Goal: Use online tool/utility: Utilize a website feature to perform a specific function

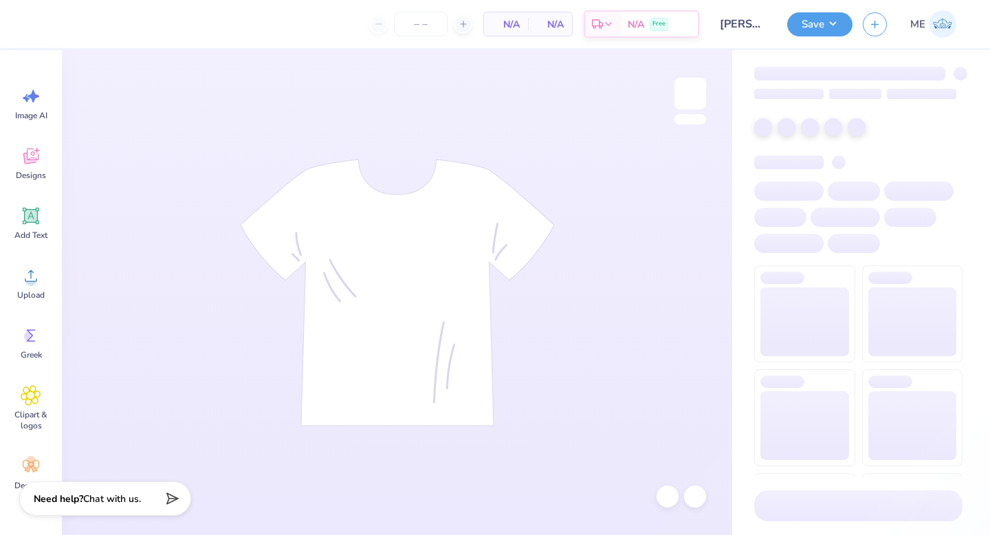
type input "24"
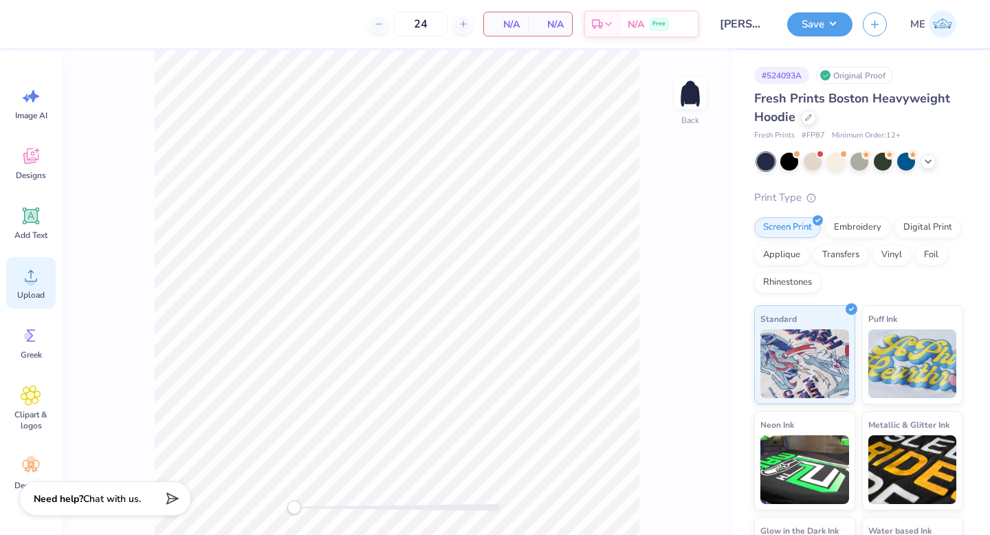
click at [34, 296] on span "Upload" at bounding box center [31, 294] width 28 height 11
click at [40, 295] on span "Upload" at bounding box center [31, 294] width 28 height 11
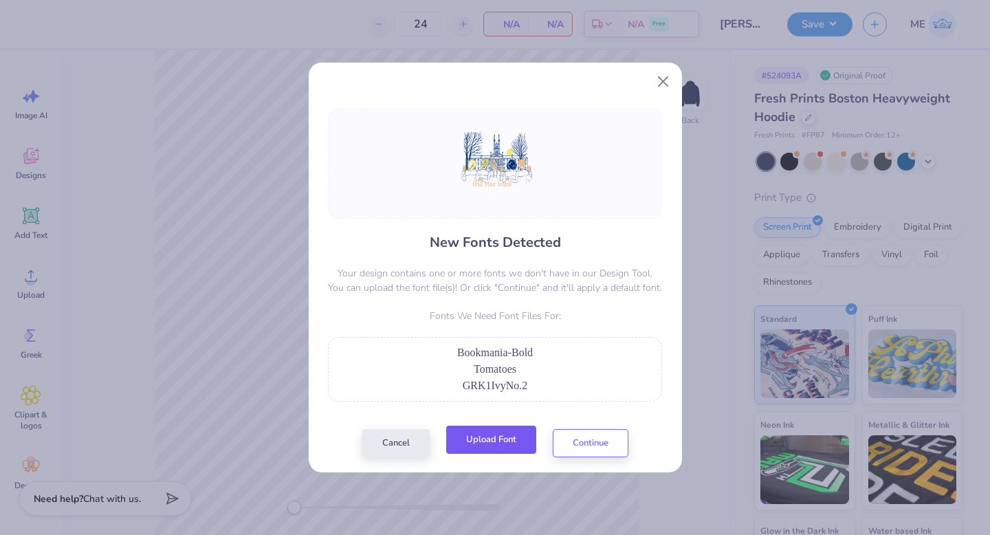
click at [508, 443] on button "Upload Font" at bounding box center [491, 440] width 90 height 28
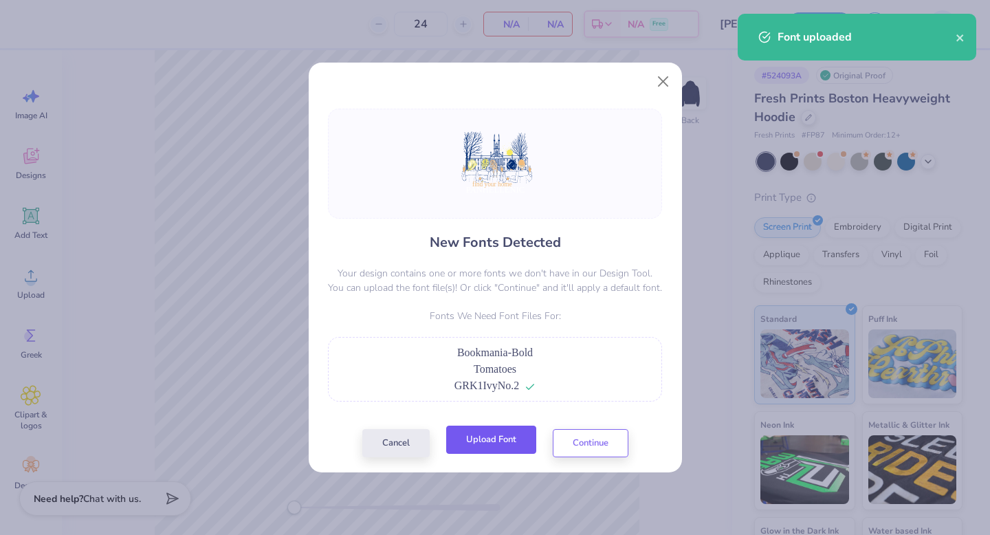
click at [477, 445] on button "Upload Font" at bounding box center [491, 440] width 90 height 28
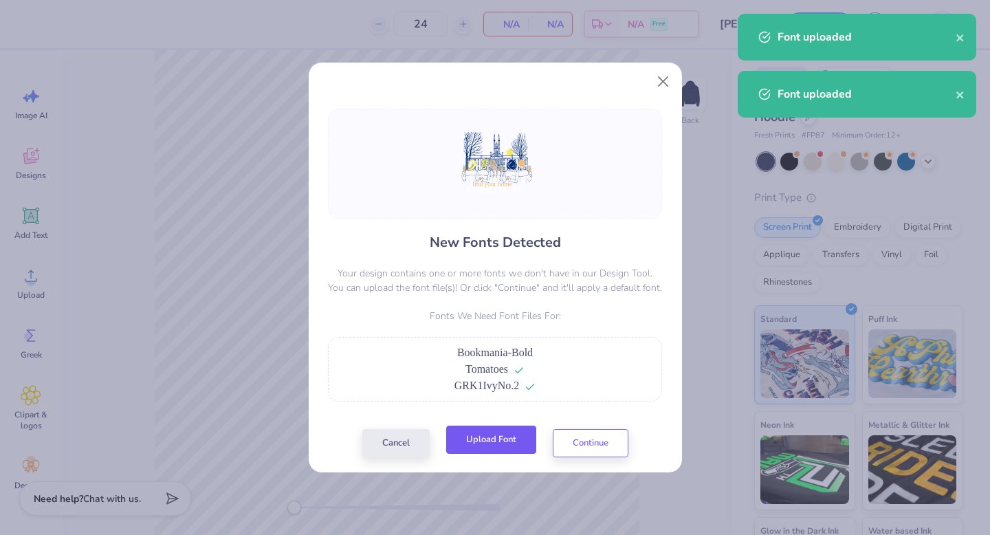
click at [494, 439] on button "Upload Font" at bounding box center [491, 440] width 90 height 28
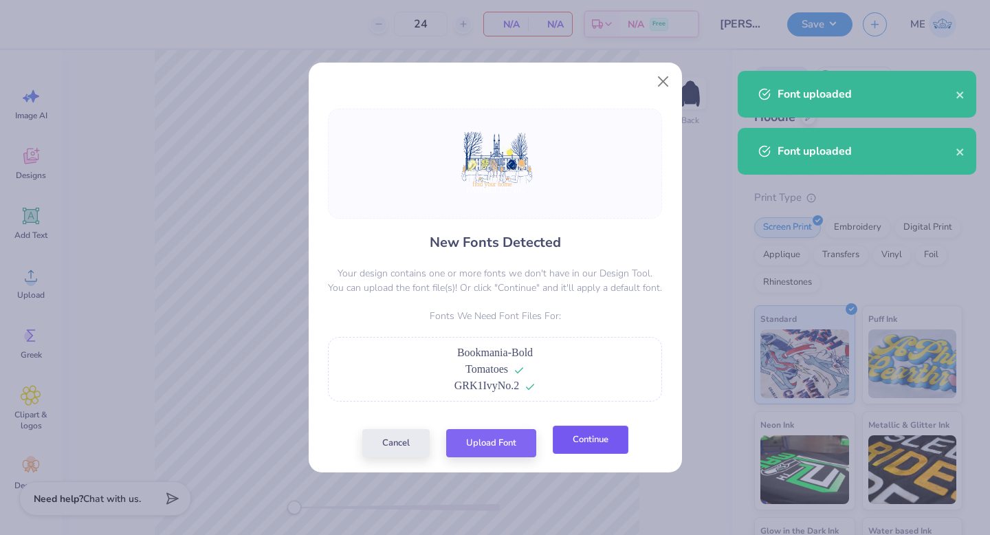
click at [595, 437] on button "Continue" at bounding box center [591, 440] width 76 height 28
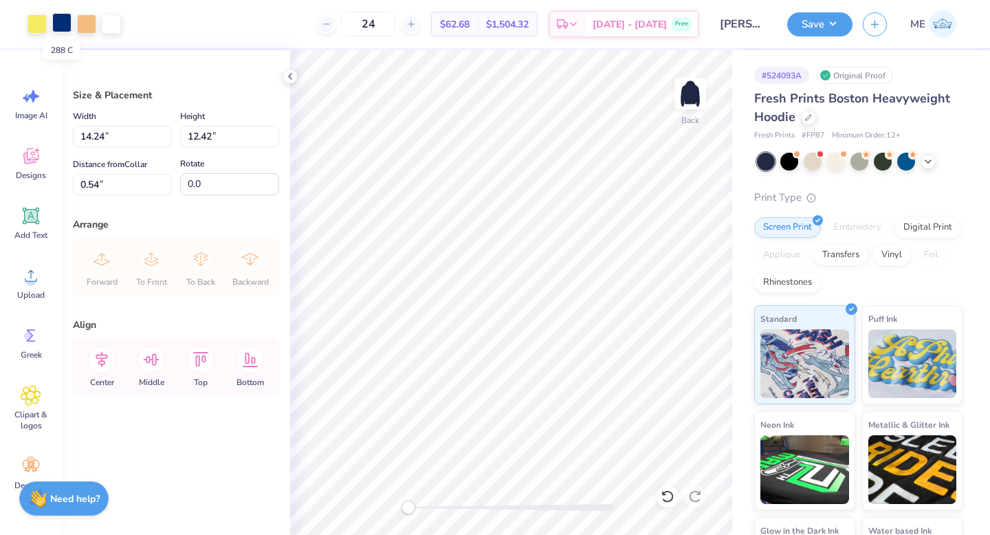
click at [55, 31] on div at bounding box center [61, 22] width 19 height 19
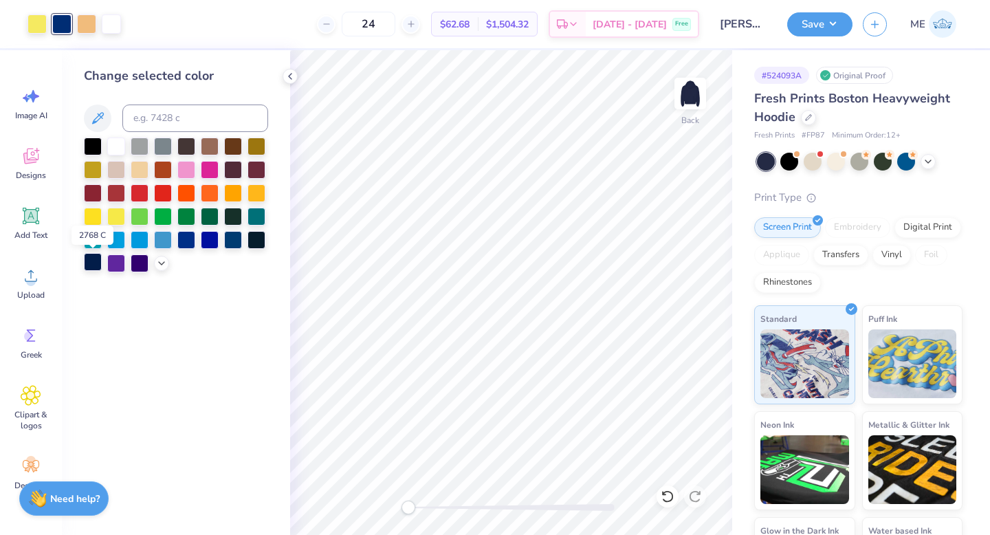
click at [85, 266] on div at bounding box center [93, 262] width 18 height 18
click at [262, 237] on div at bounding box center [257, 239] width 18 height 18
click at [159, 242] on div at bounding box center [163, 239] width 18 height 18
click at [179, 240] on div at bounding box center [186, 239] width 18 height 18
click at [206, 244] on div at bounding box center [210, 239] width 18 height 18
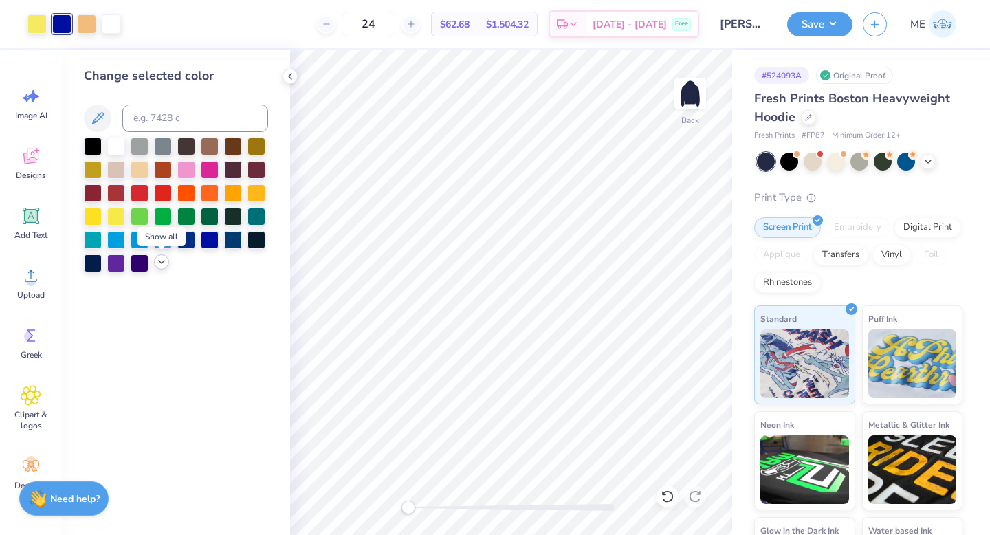
click at [155, 264] on div at bounding box center [161, 261] width 15 height 15
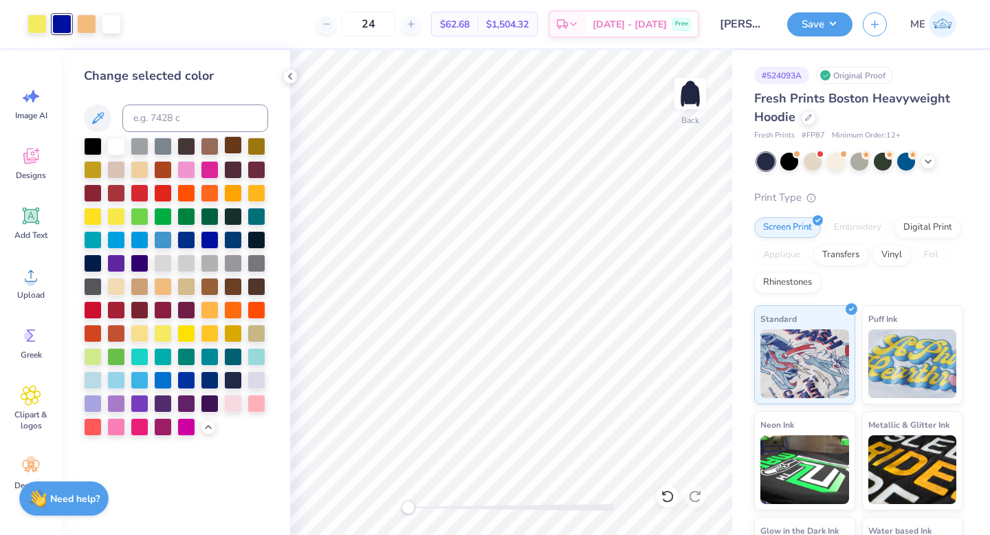
click at [227, 151] on div at bounding box center [233, 145] width 18 height 18
click at [145, 394] on div at bounding box center [140, 402] width 18 height 18
click at [159, 404] on div at bounding box center [163, 402] width 18 height 18
click at [133, 407] on div at bounding box center [140, 402] width 18 height 18
click at [132, 387] on div at bounding box center [140, 379] width 18 height 18
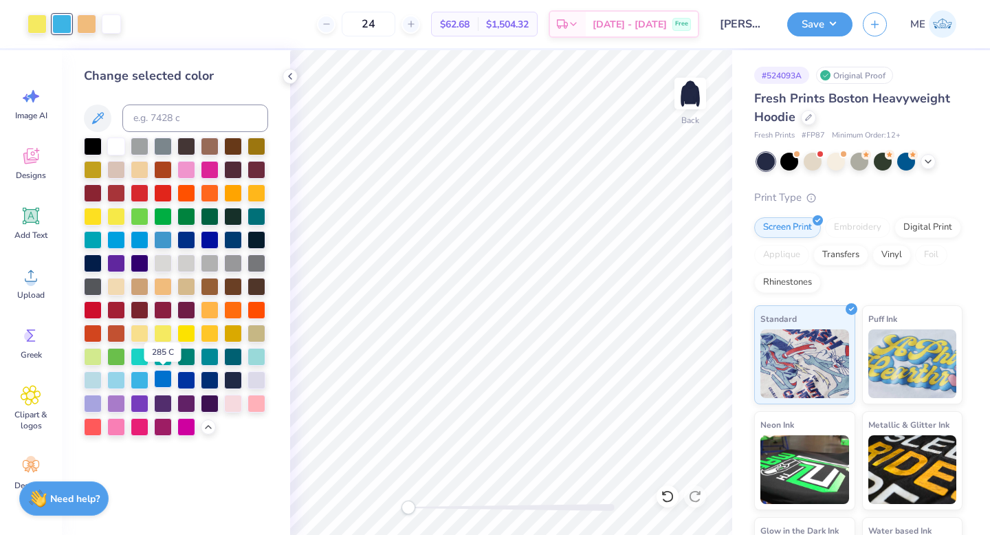
click at [157, 382] on div at bounding box center [163, 379] width 18 height 18
click at [181, 381] on div at bounding box center [186, 379] width 18 height 18
click at [164, 383] on div at bounding box center [163, 379] width 18 height 18
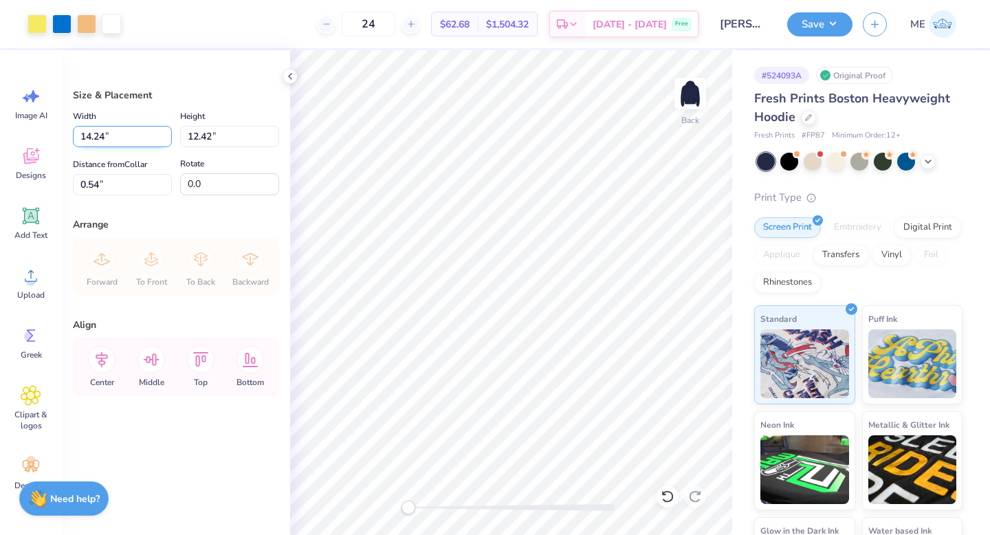
click at [127, 138] on input "14.24" at bounding box center [122, 136] width 99 height 21
type input "12.00"
type input "10.47"
type input "1.52"
click at [224, 133] on input "10.47" at bounding box center [229, 136] width 99 height 21
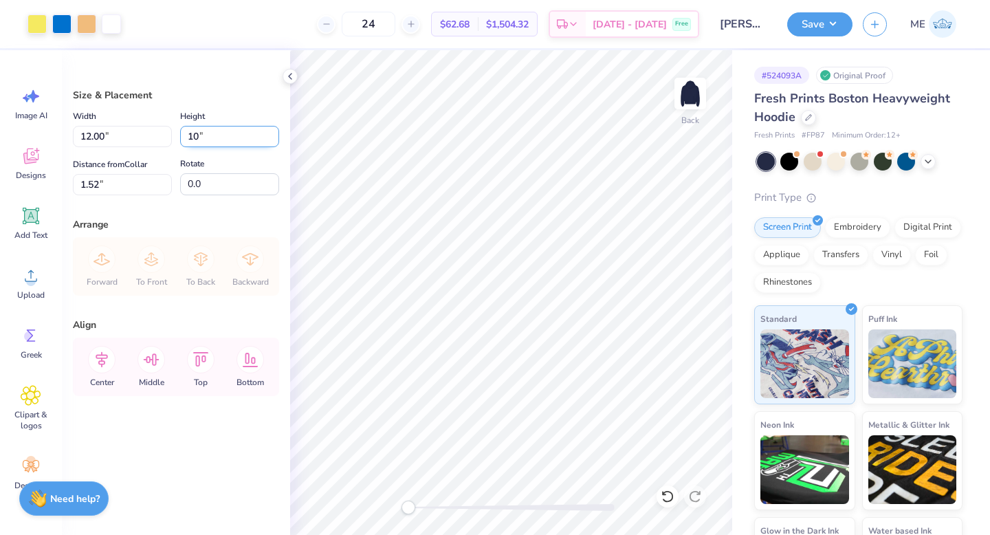
type input "10"
type input "11.46"
type input "10.00"
click at [113, 184] on input "1.75" at bounding box center [122, 184] width 99 height 21
type input "3.00"
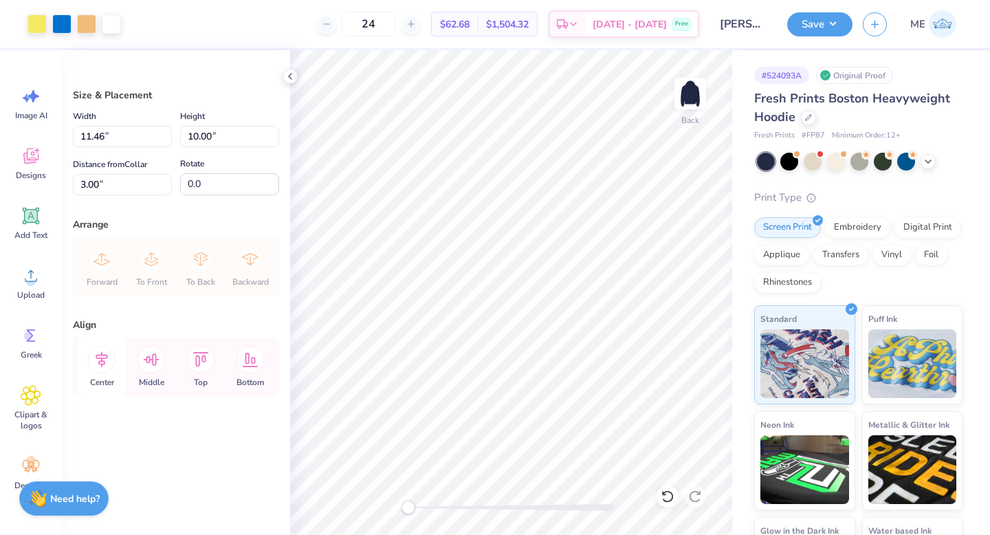
click at [105, 366] on icon at bounding box center [102, 360] width 28 height 28
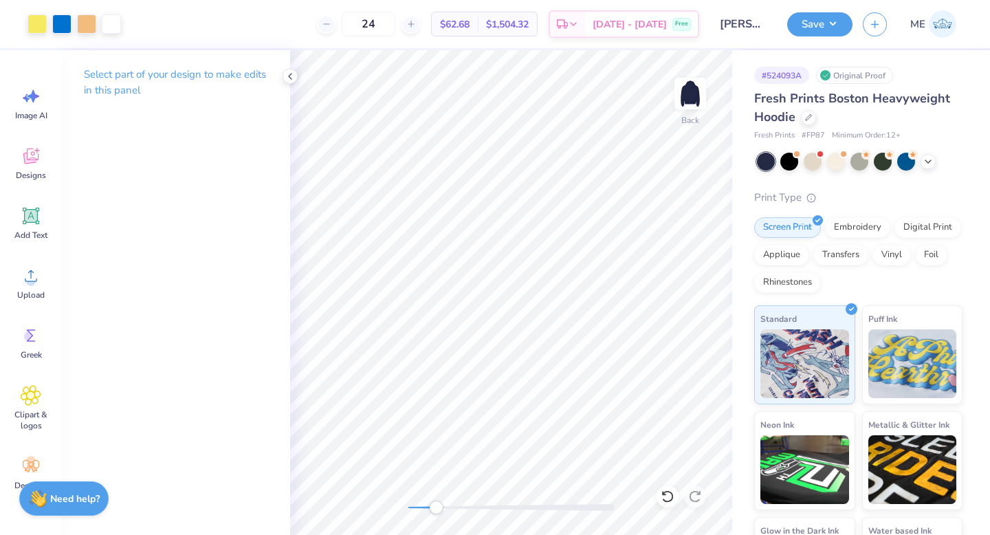
drag, startPoint x: 410, startPoint y: 505, endPoint x: 436, endPoint y: 507, distance: 25.5
click at [436, 507] on div "Accessibility label" at bounding box center [436, 508] width 14 height 14
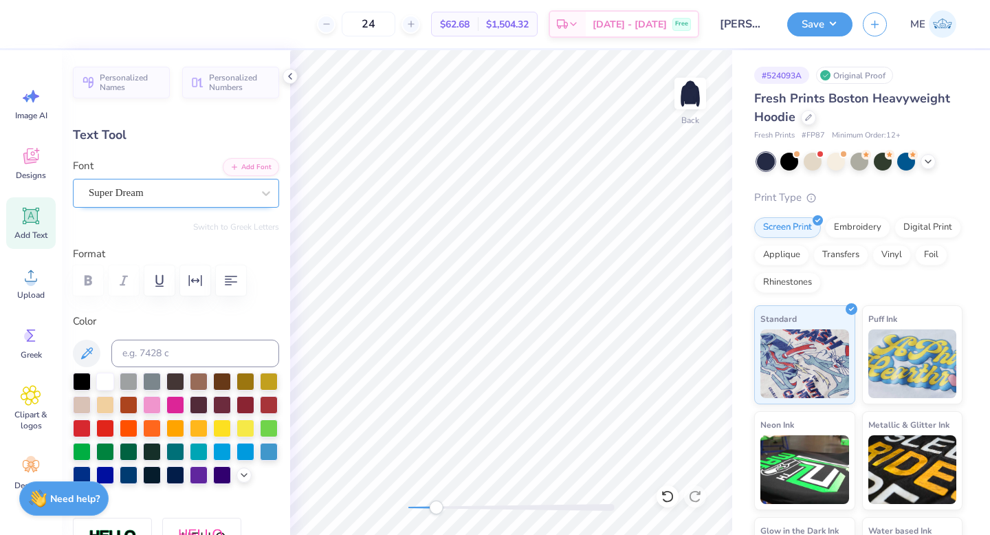
click at [170, 188] on div "Super Dream" at bounding box center [170, 192] width 166 height 21
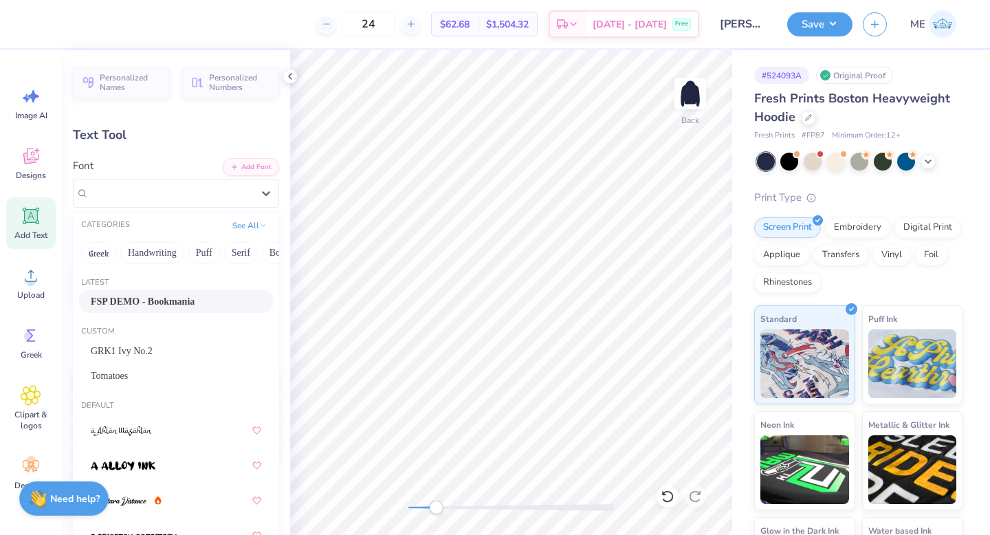
click at [146, 300] on span "FSP DEMO - Bookmania" at bounding box center [143, 301] width 104 height 14
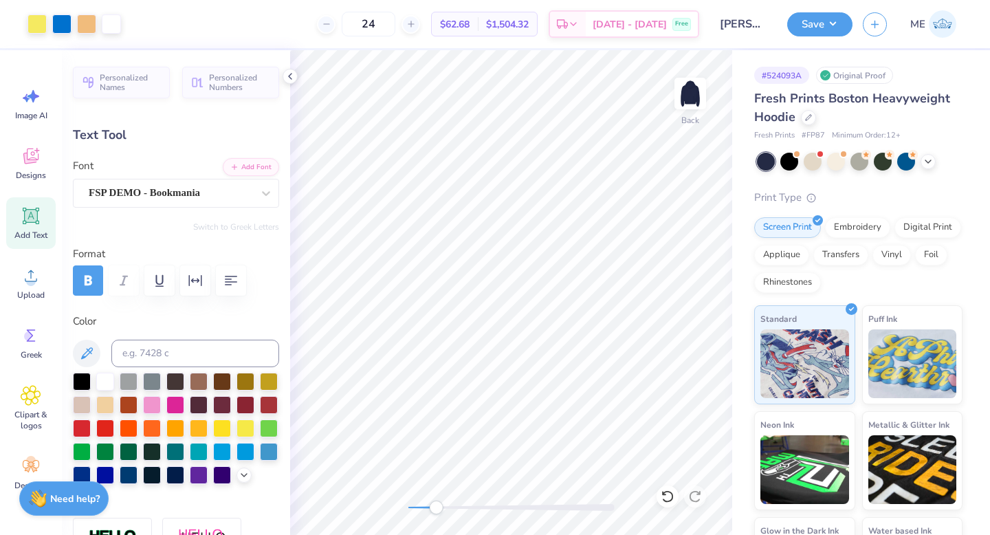
type input "7.99"
type input "1.04"
type input "11.19"
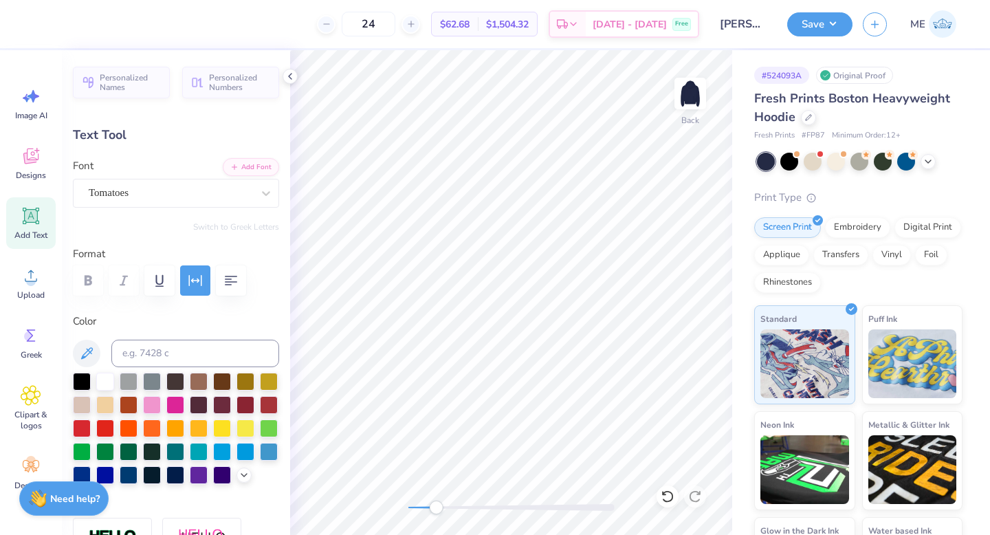
type input "10.28"
type input "1.03"
type input "11.93"
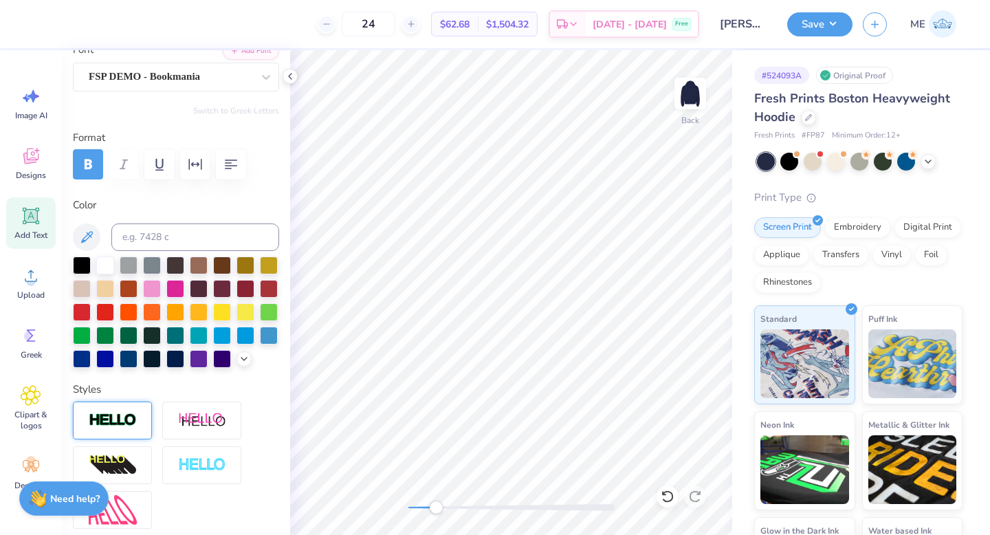
scroll to position [174, 0]
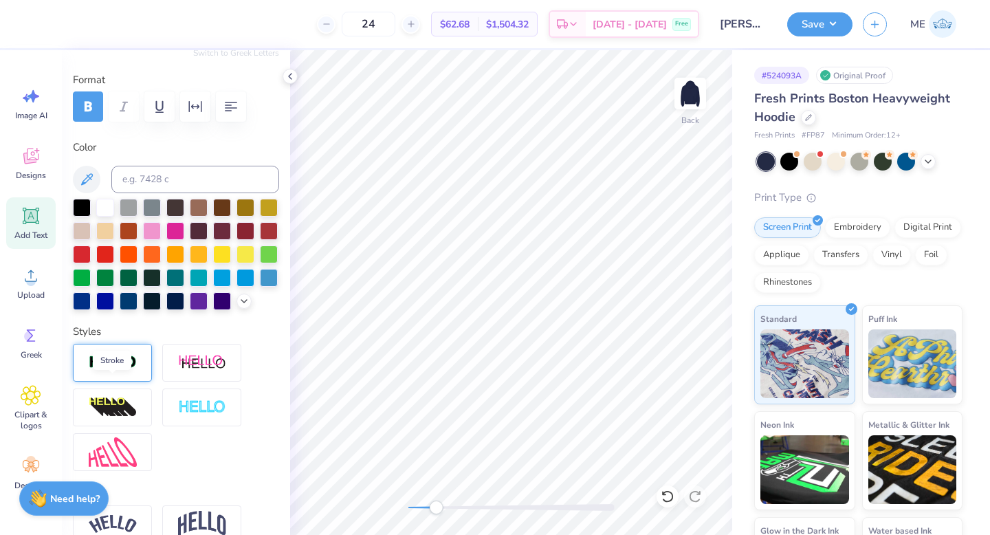
click at [118, 371] on img at bounding box center [113, 363] width 48 height 16
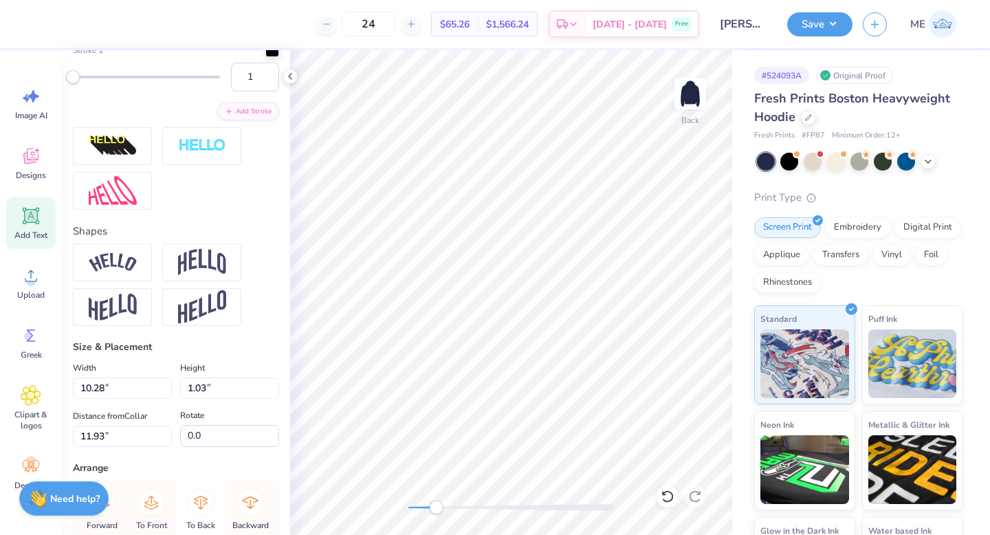
scroll to position [675, 0]
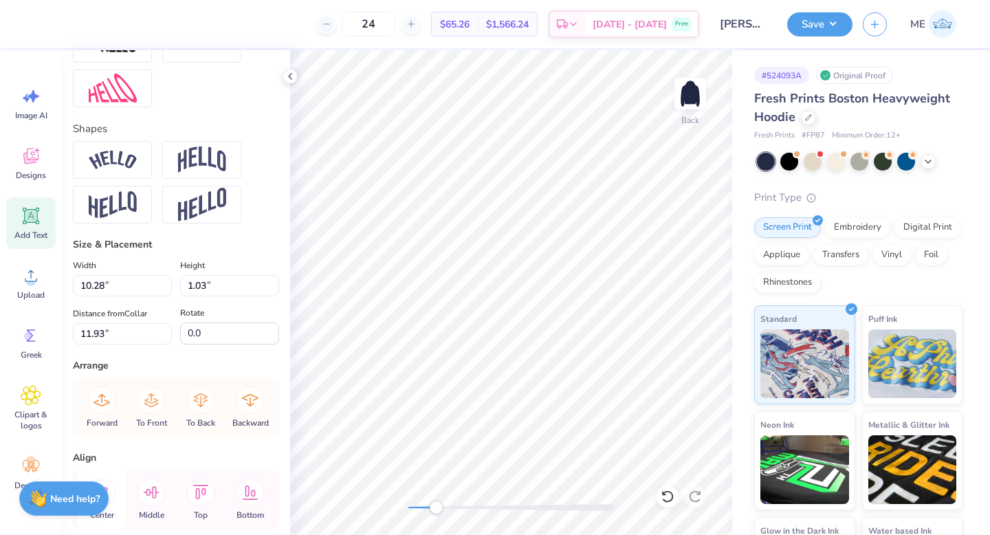
click at [105, 506] on icon at bounding box center [102, 493] width 28 height 28
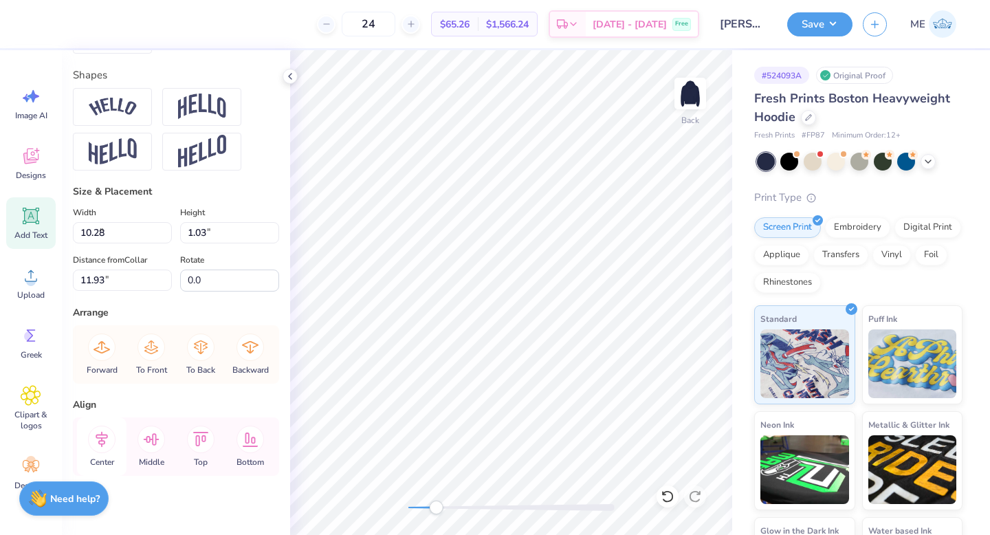
type input "7.99"
type input "1.04"
type input "11.19"
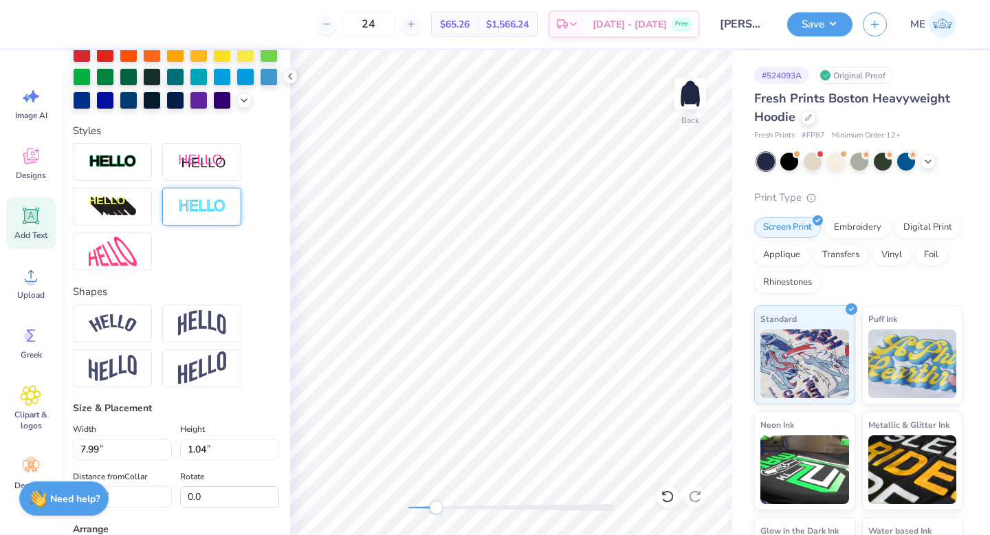
scroll to position [337, 0]
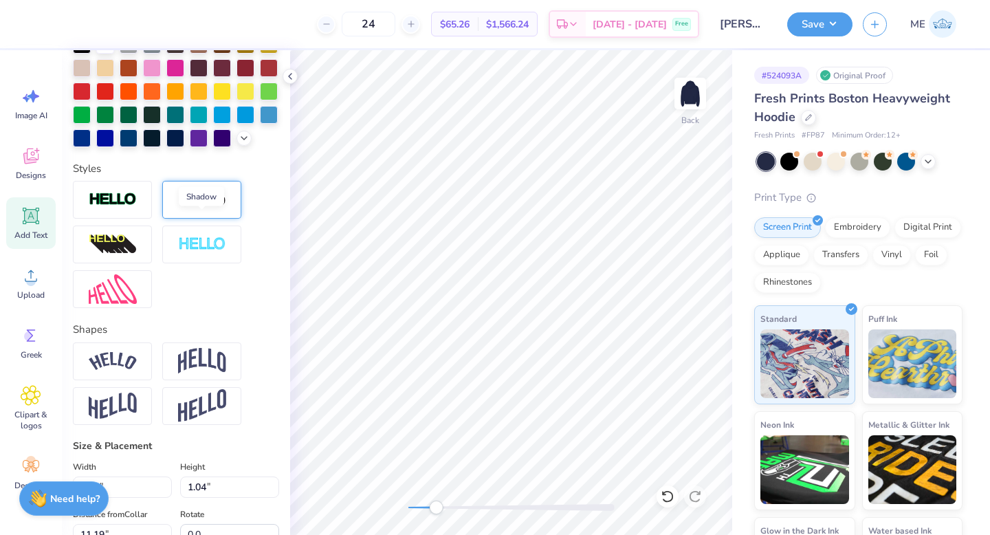
click at [179, 208] on img at bounding box center [202, 199] width 48 height 17
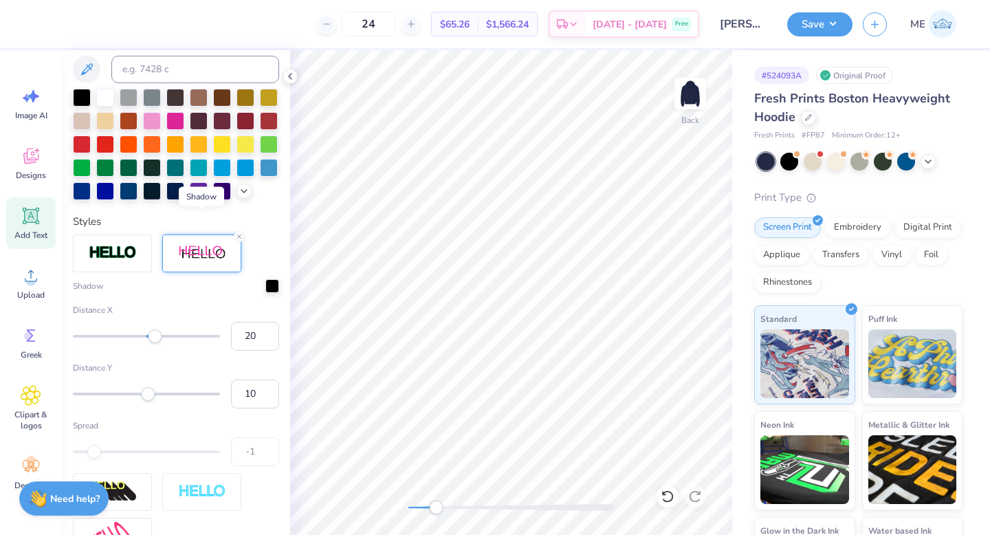
scroll to position [391, 0]
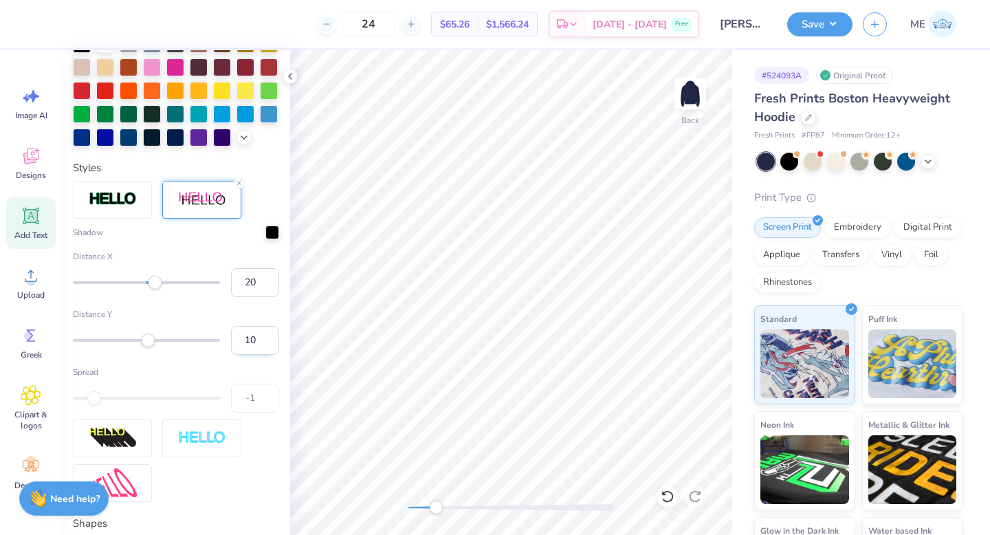
click at [241, 355] on input "10" at bounding box center [255, 340] width 48 height 29
type input "1"
click at [244, 297] on input "20" at bounding box center [255, 282] width 48 height 29
type input "2"
click at [255, 297] on input "3" at bounding box center [255, 282] width 48 height 29
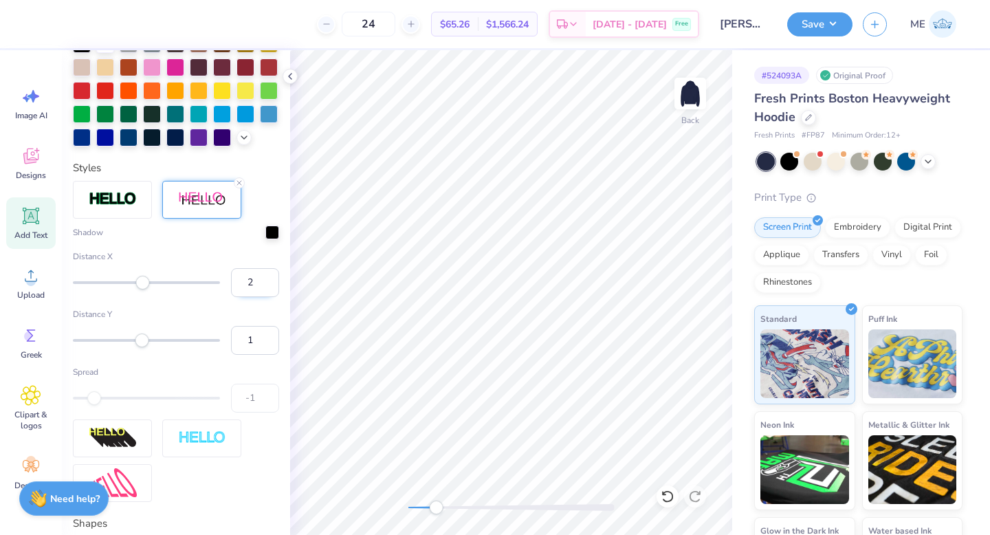
click at [261, 297] on input "2" at bounding box center [255, 282] width 48 height 29
type input "1"
click at [261, 297] on input "1" at bounding box center [255, 282] width 48 height 29
type input "8.51"
type input "2.08"
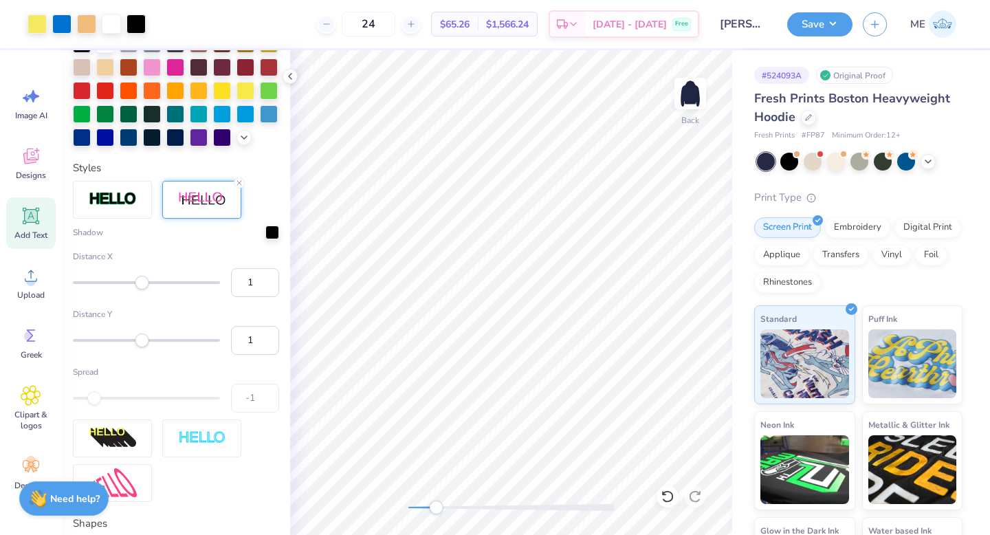
type input "10.68"
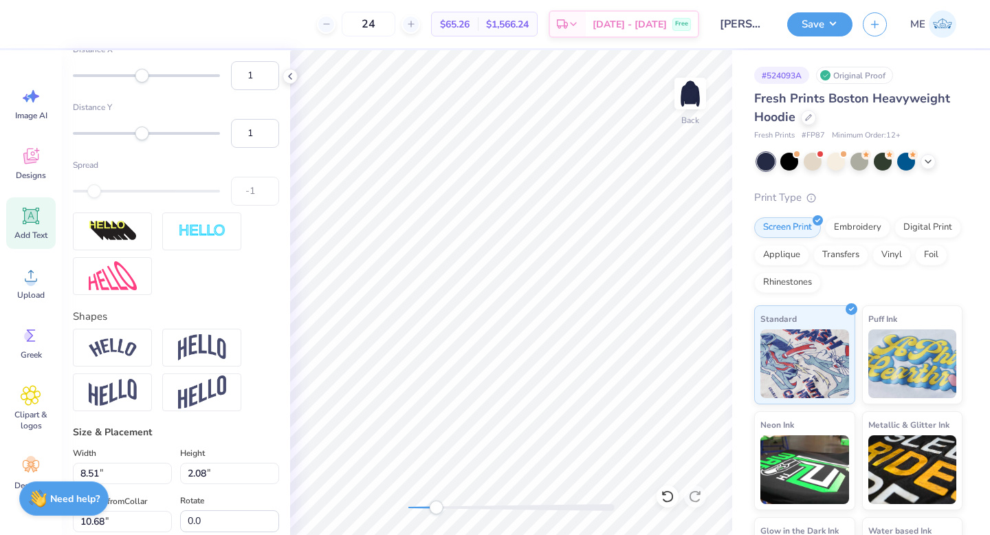
scroll to position [835, 0]
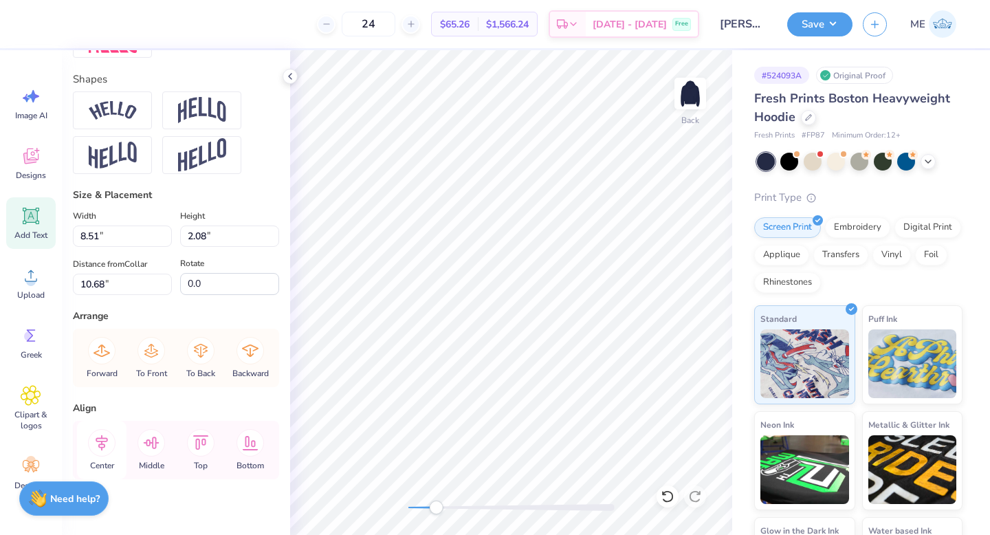
click at [113, 457] on icon at bounding box center [102, 443] width 28 height 28
type input "10.29"
type input "1.04"
type input "11.93"
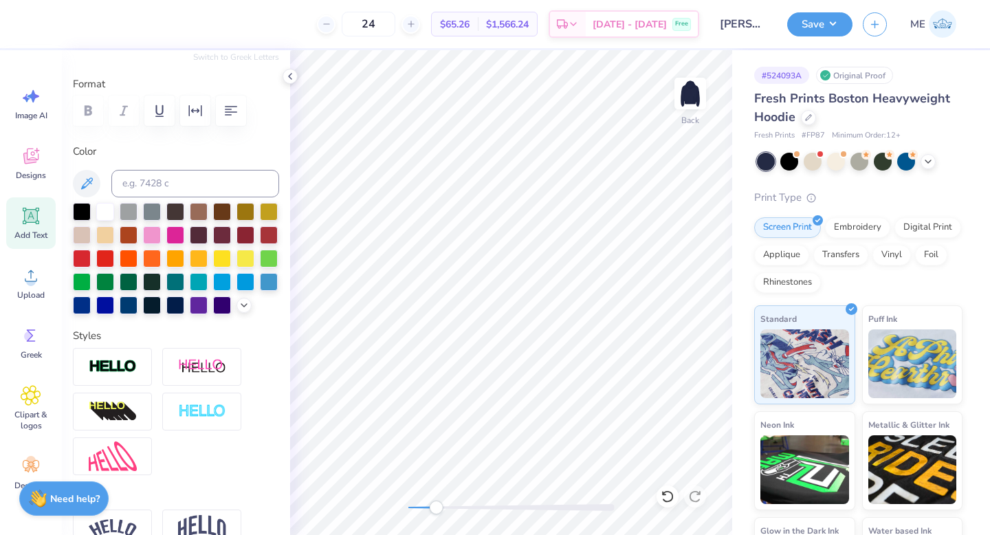
scroll to position [318, 0]
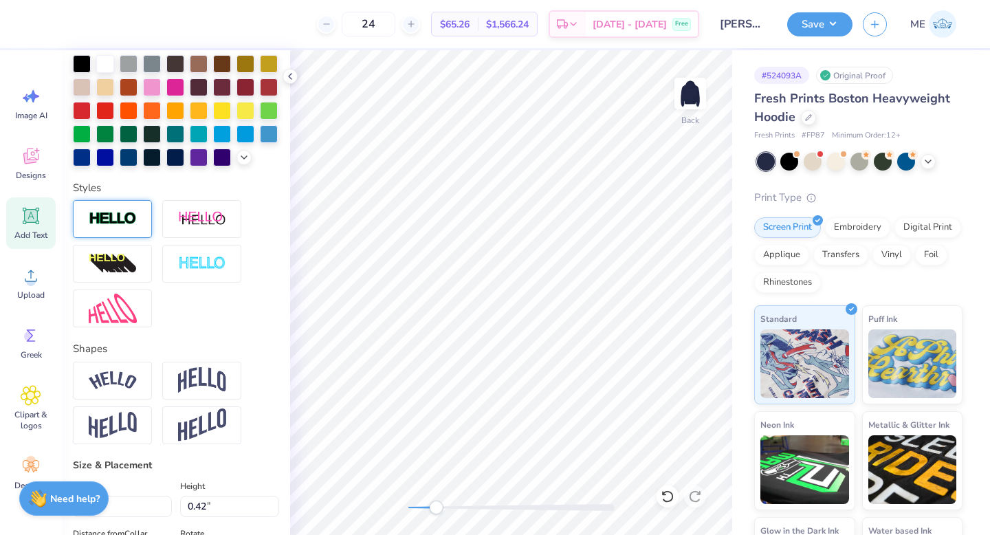
click at [109, 227] on img at bounding box center [113, 219] width 48 height 16
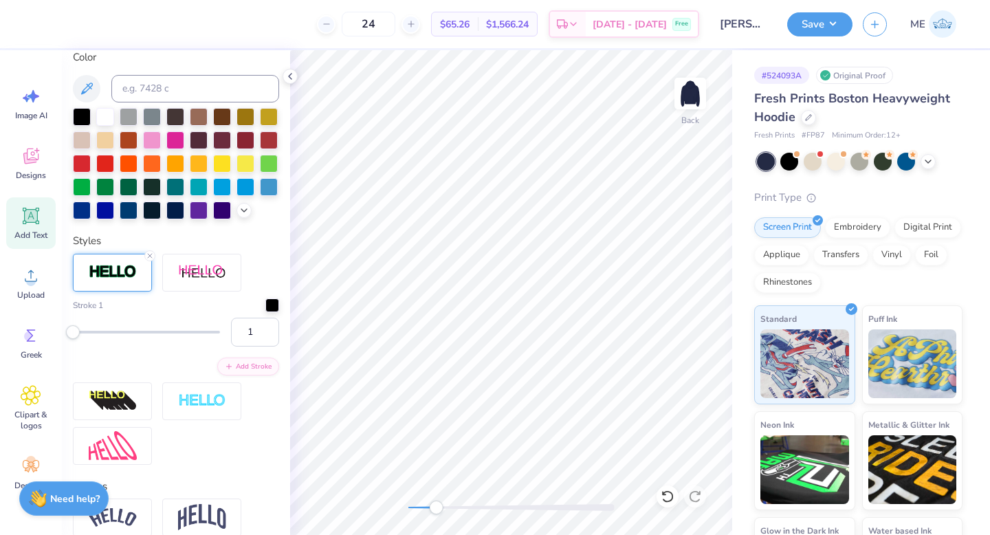
scroll to position [371, 0]
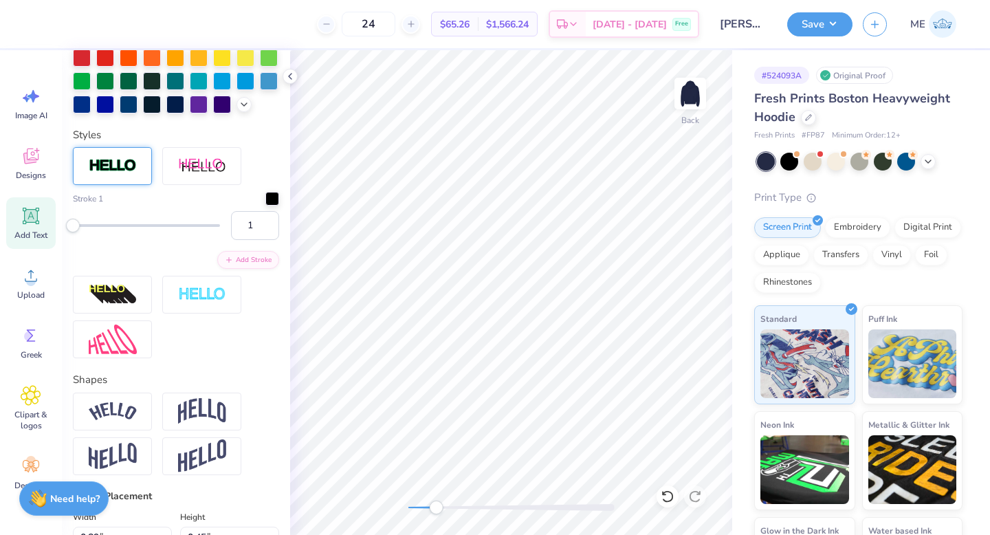
type input "0.89"
type input "0.45"
type input "9.86"
type input "2.8"
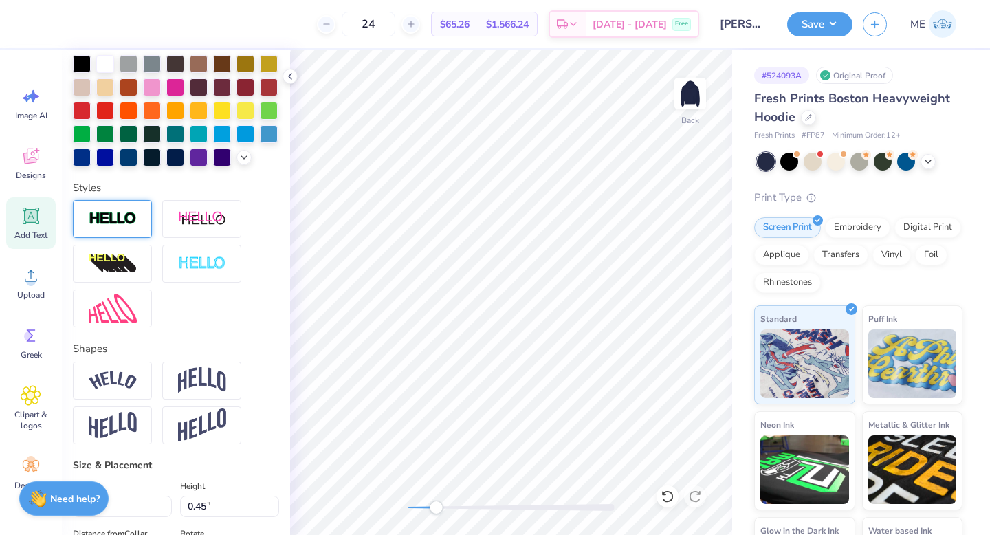
click at [127, 227] on img at bounding box center [113, 219] width 48 height 16
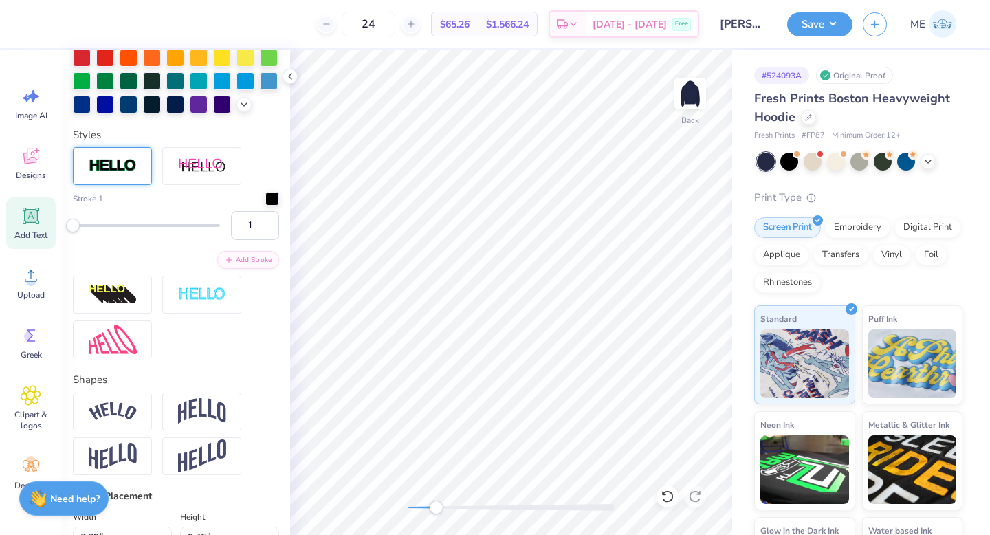
type input "1.26"
type input "0.42"
type input "9.96"
type input "0.0"
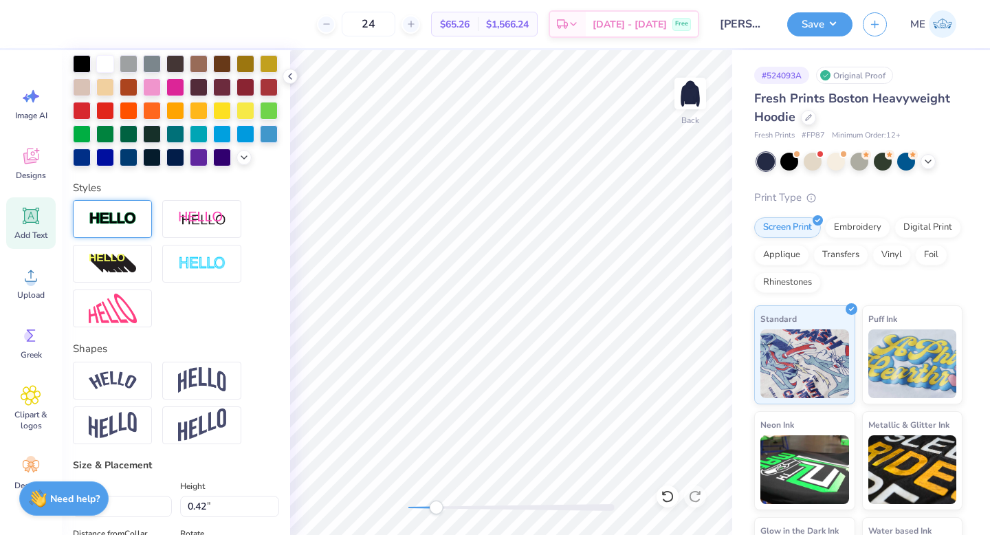
click at [135, 227] on img at bounding box center [113, 219] width 48 height 16
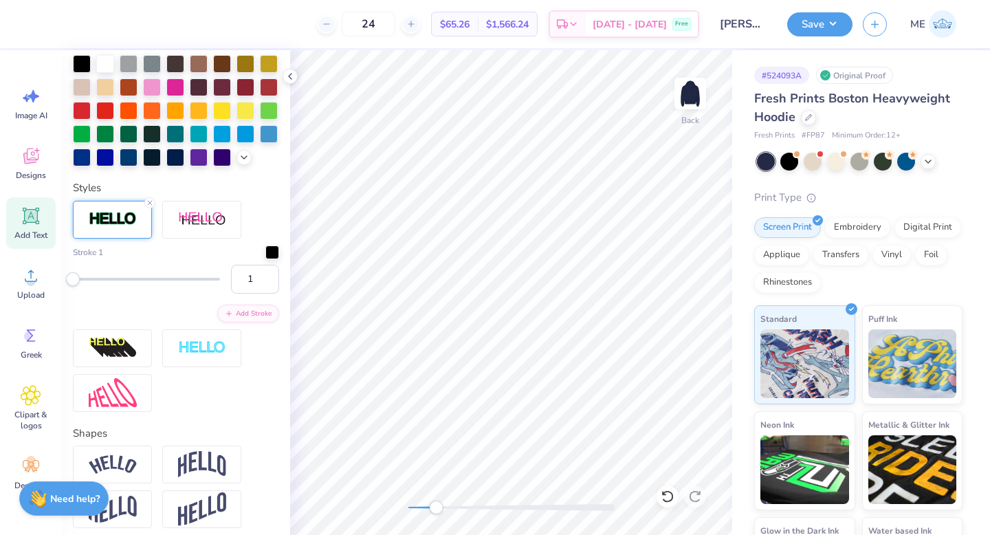
type input "0.81"
type input "0.44"
type input "10.01"
type input "1.0"
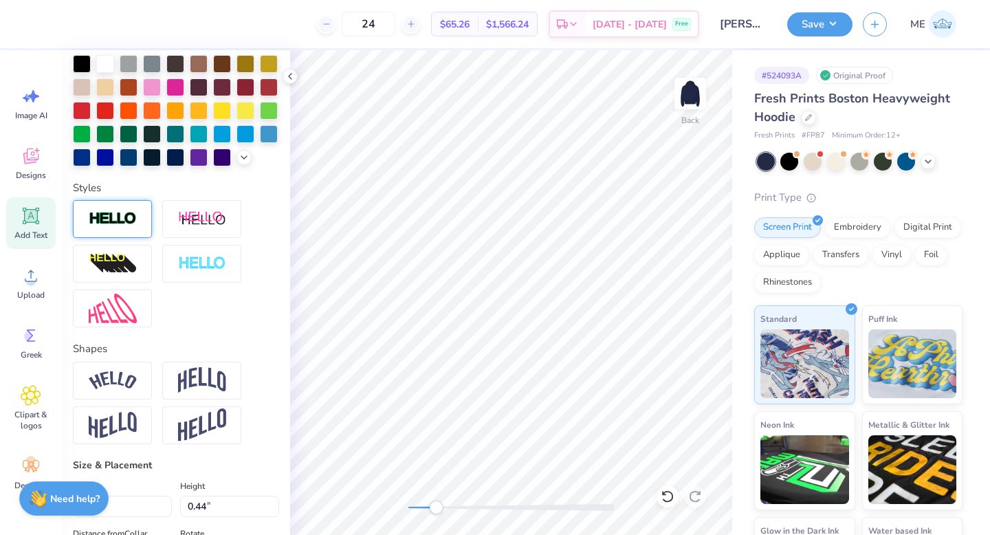
click at [120, 227] on img at bounding box center [113, 219] width 48 height 16
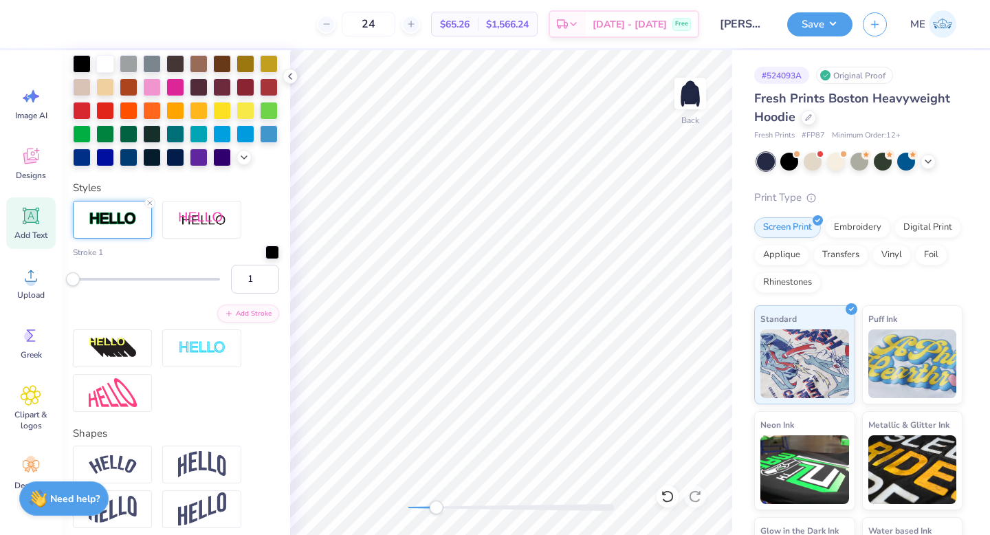
type input "0.90"
type input "0.48"
type input "10.04"
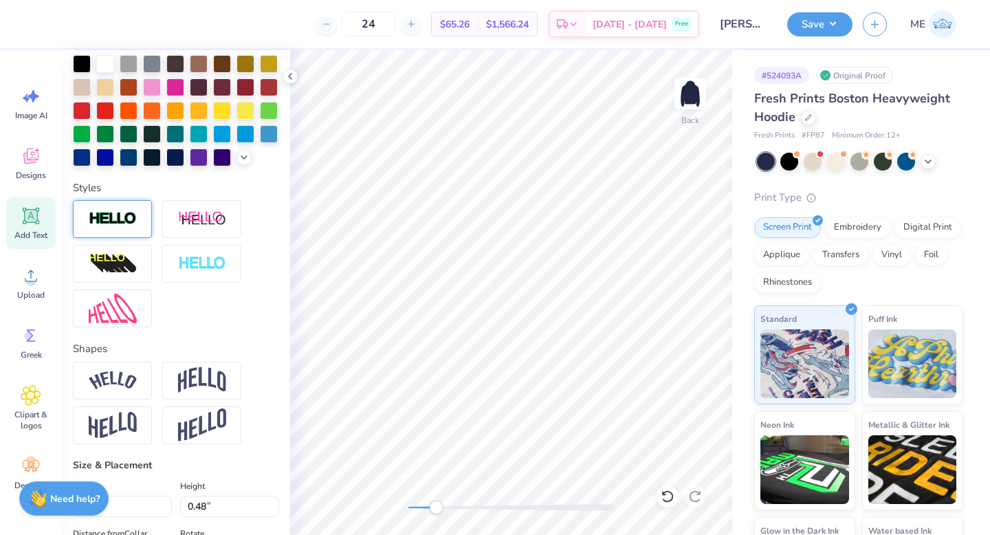
click at [103, 227] on img at bounding box center [113, 219] width 48 height 16
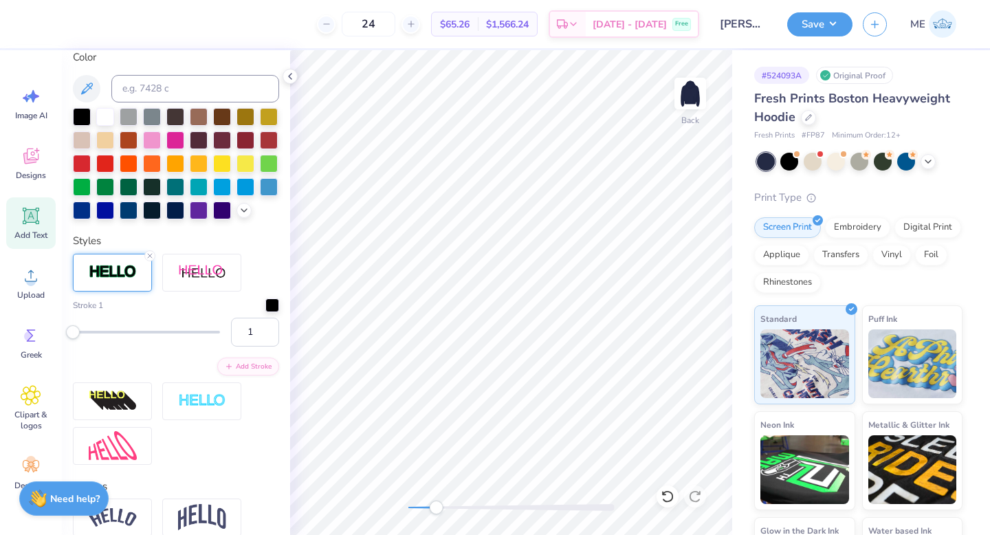
scroll to position [371, 0]
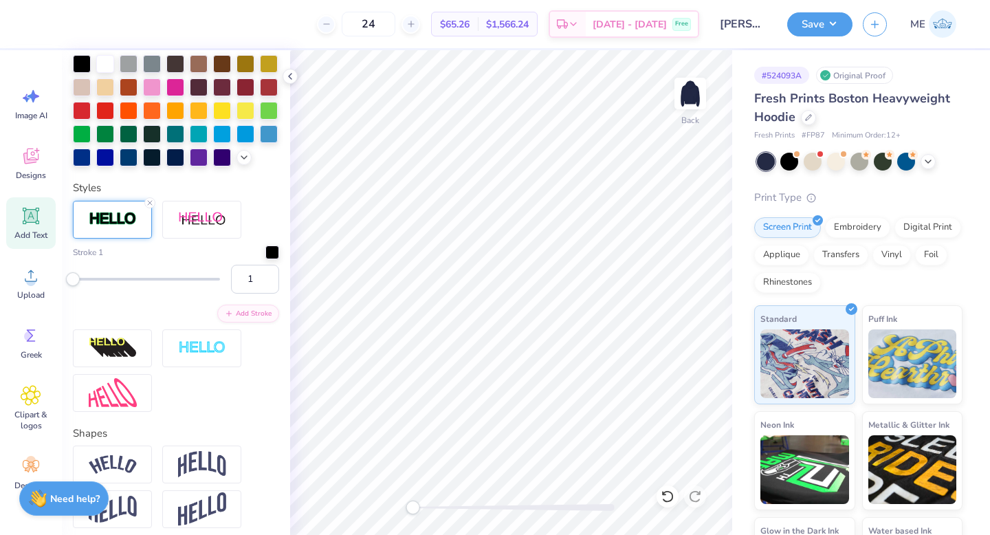
click at [409, 498] on div "Back" at bounding box center [511, 292] width 442 height 485
type input "0.0"
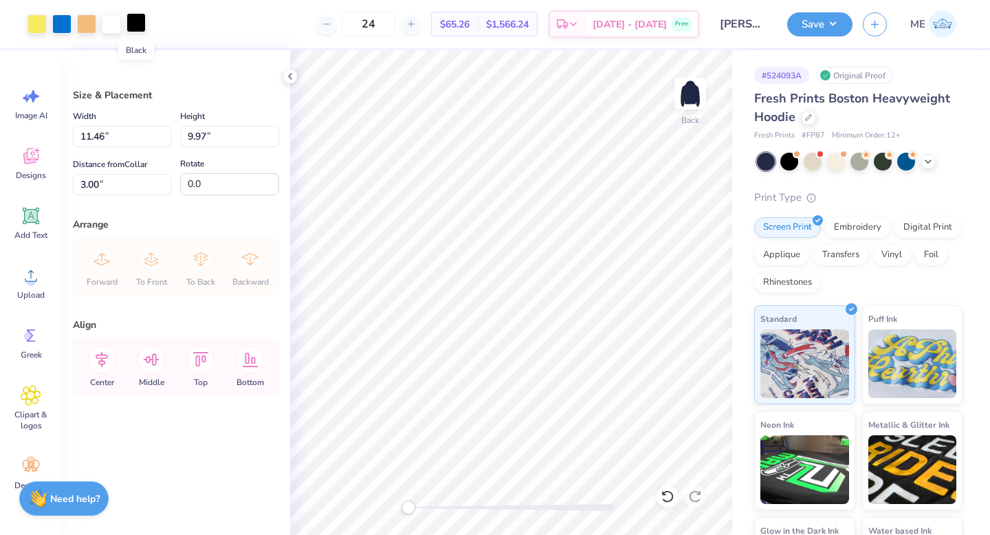
click at [135, 26] on div at bounding box center [136, 22] width 19 height 19
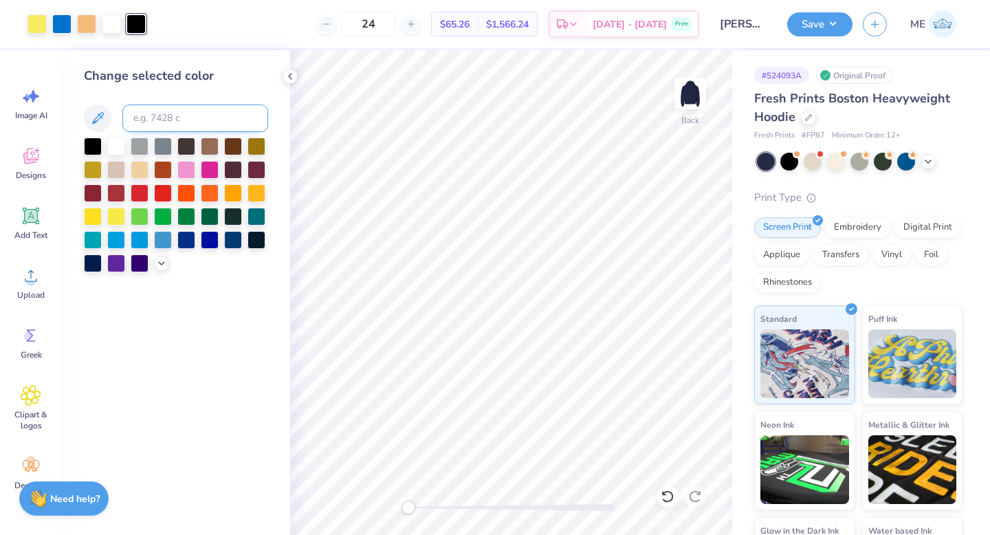
click at [135, 117] on input at bounding box center [195, 119] width 146 height 28
type input "285"
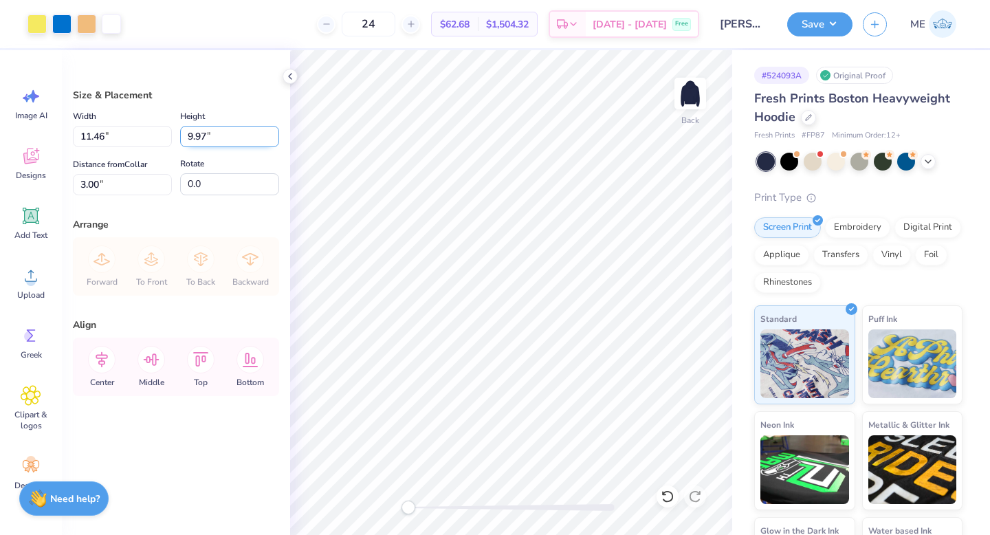
click at [224, 138] on input "9.97" at bounding box center [229, 136] width 99 height 21
type input "10"
type input "11.50"
type input "10.00"
click at [118, 186] on input "2.98" at bounding box center [122, 184] width 99 height 21
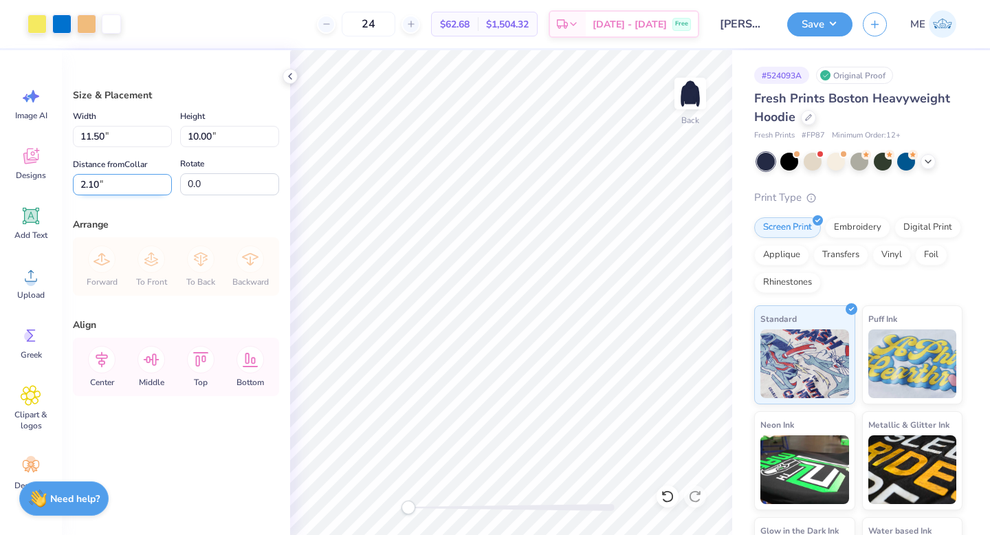
click at [156, 186] on input "2.10" at bounding box center [122, 184] width 99 height 21
type input "2.00"
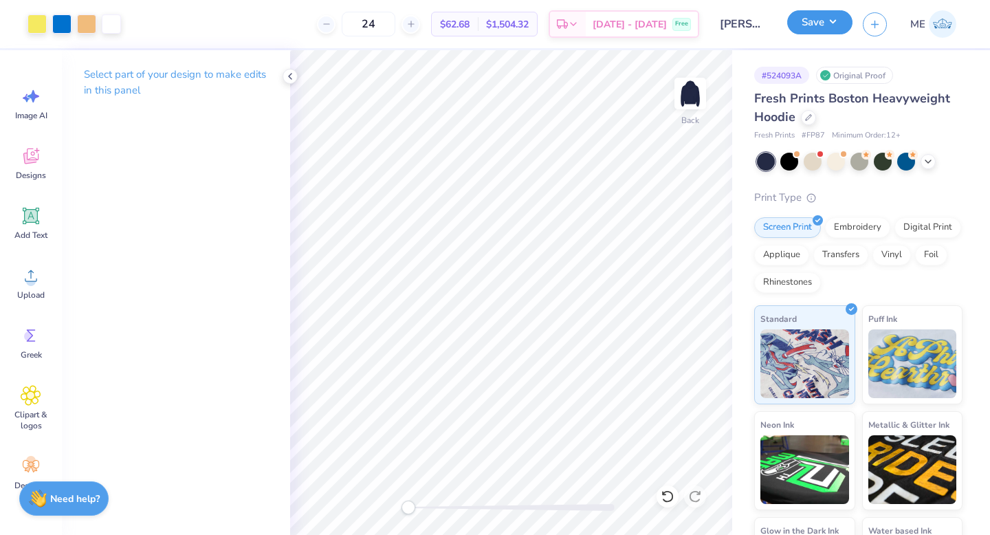
click at [803, 25] on button "Save" at bounding box center [819, 22] width 65 height 24
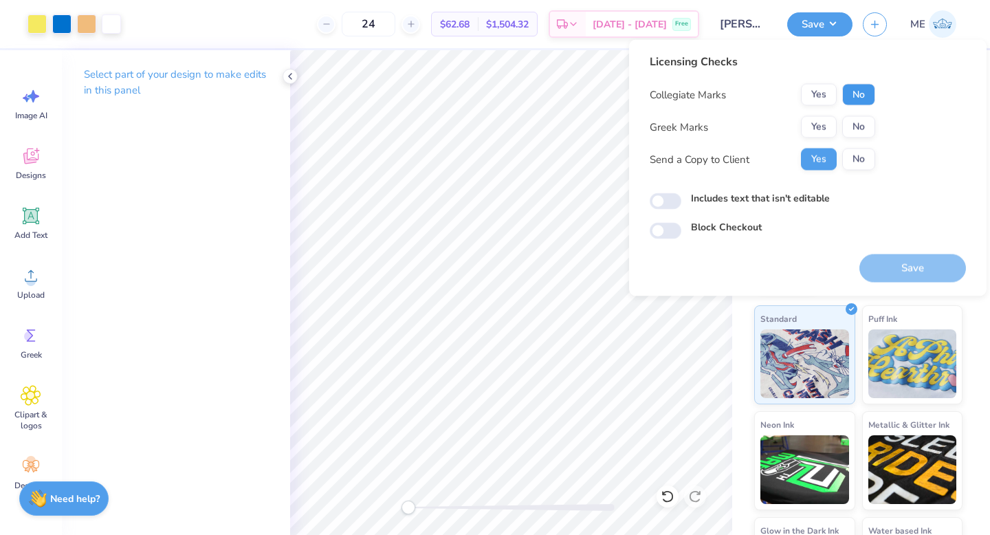
click at [854, 91] on button "No" at bounding box center [858, 95] width 33 height 22
click at [822, 131] on button "Yes" at bounding box center [819, 127] width 36 height 22
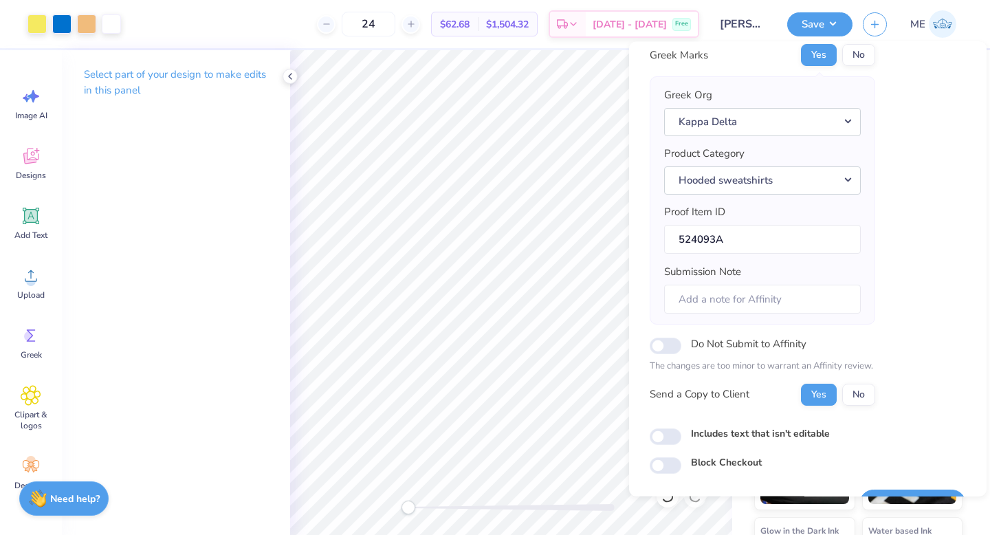
scroll to position [108, 0]
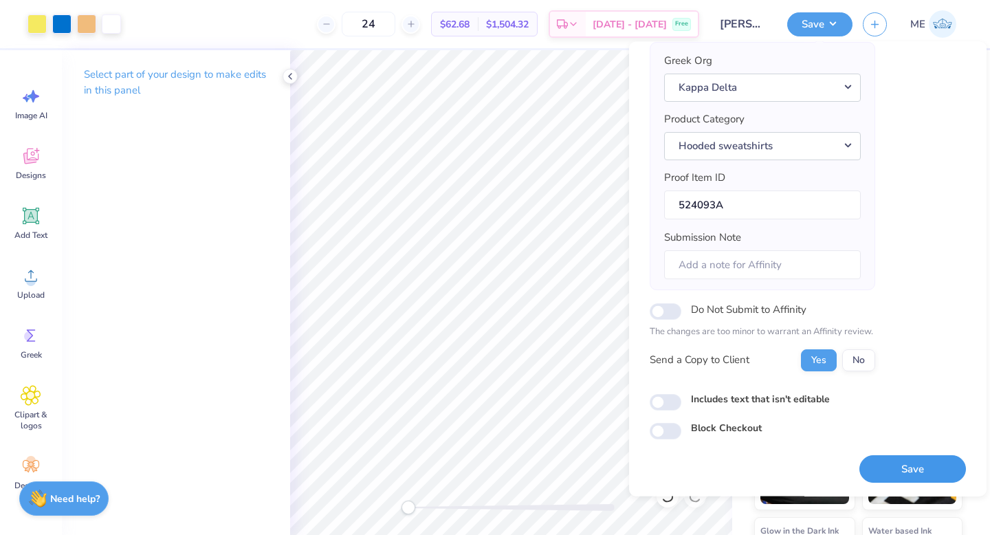
click at [908, 462] on button "Save" at bounding box center [912, 469] width 107 height 28
